Goal: Information Seeking & Learning: Learn about a topic

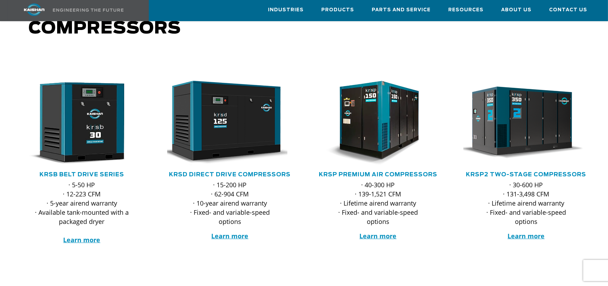
scroll to position [75, 0]
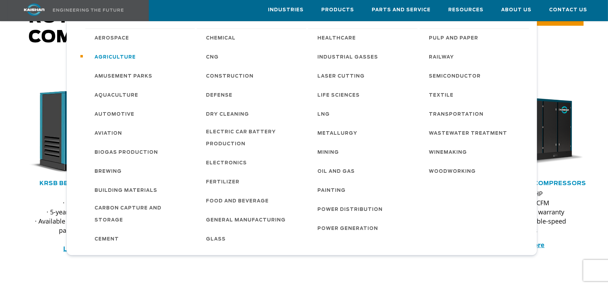
click at [110, 55] on span "Agriculture" at bounding box center [115, 57] width 41 height 12
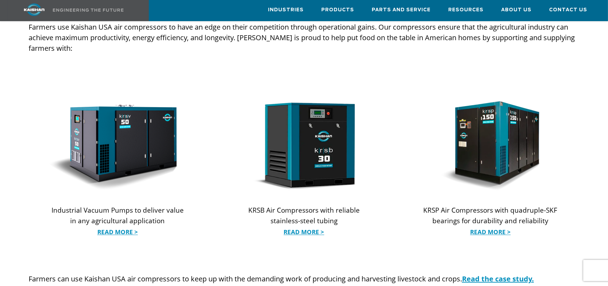
scroll to position [688, 0]
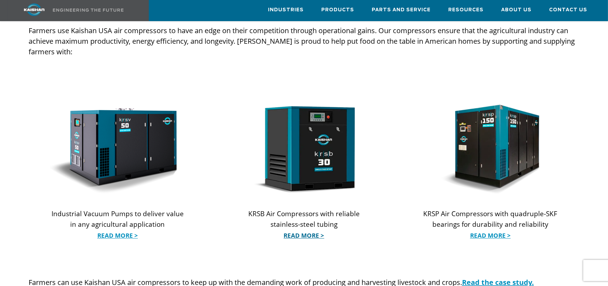
click at [299, 231] on link "Read More >" at bounding box center [304, 236] width 136 height 11
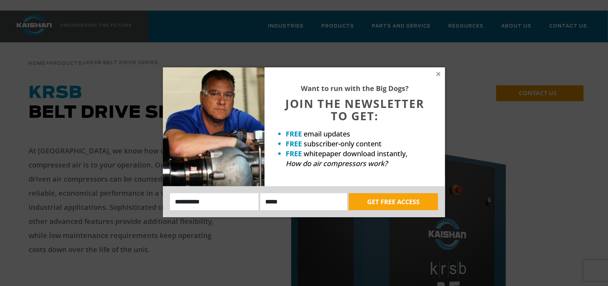
click at [435, 77] on div "Want to run with the Big Dogs? JOIN THE NEWSLETTER TO GET: FREE email updates F…" at bounding box center [304, 142] width 282 height 150
click at [438, 73] on icon at bounding box center [438, 74] width 4 height 4
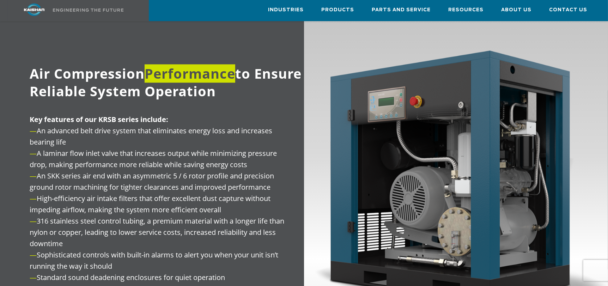
scroll to position [805, 0]
